Goal: Task Accomplishment & Management: Manage account settings

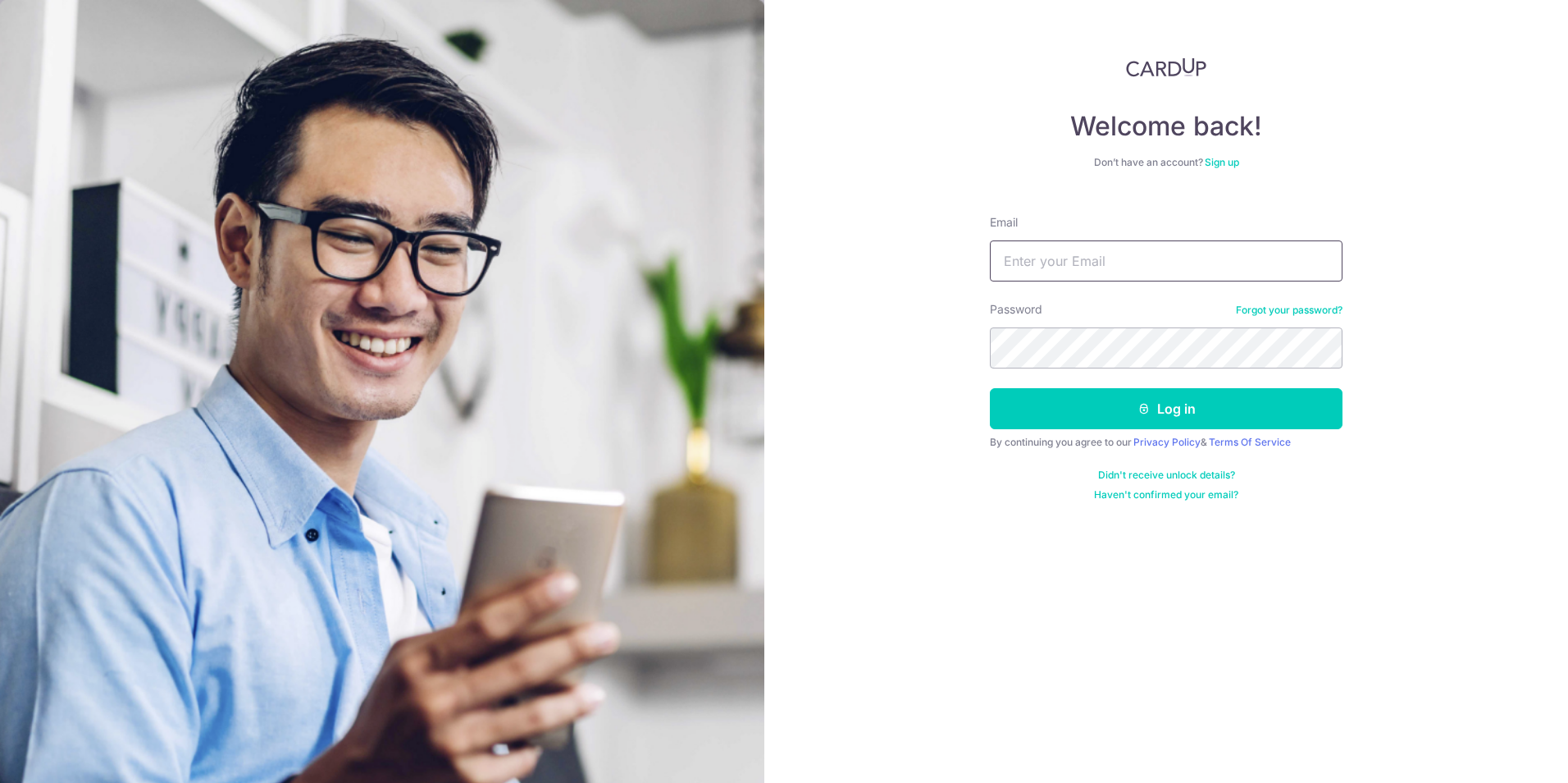
click at [1177, 249] on input "Email" at bounding box center [1166, 261] width 353 height 41
type input "[EMAIL_ADDRESS][DOMAIN_NAME]"
click at [1158, 401] on button "Log in" at bounding box center [1166, 409] width 353 height 41
